Goal: Find specific page/section: Find specific page/section

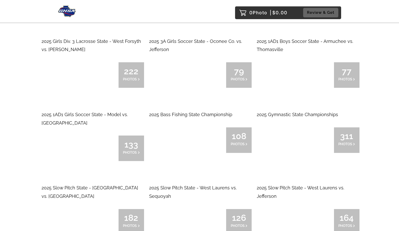
scroll to position [647, 0]
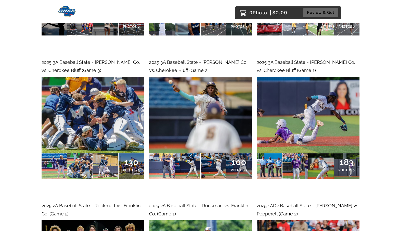
click at [186, 138] on img at bounding box center [200, 115] width 103 height 76
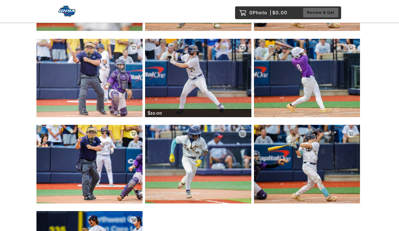
scroll to position [239, 0]
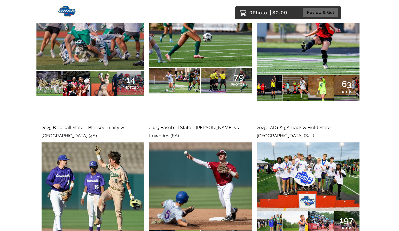
scroll to position [85, 0]
